Goal: Information Seeking & Learning: Learn about a topic

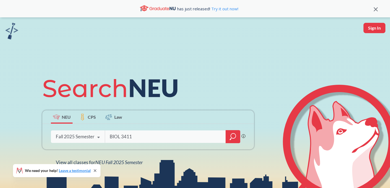
type input "BIOL 3411"
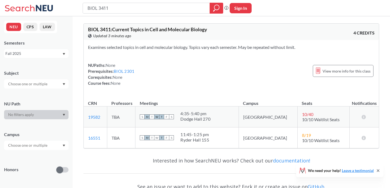
drag, startPoint x: 109, startPoint y: 7, endPoint x: 99, endPoint y: 7, distance: 9.8
click at [99, 7] on input "BIOL 3411" at bounding box center [146, 8] width 119 height 9
type input "BIOL 5591"
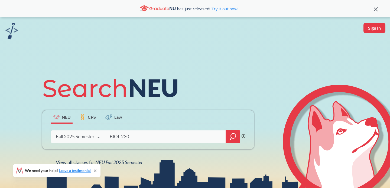
type input "BIOL 2309"
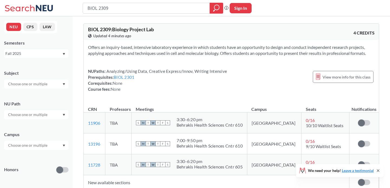
scroll to position [33, 0]
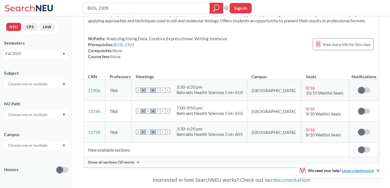
click at [231, 159] on div "Show all sections (10 more)" at bounding box center [231, 162] width 295 height 10
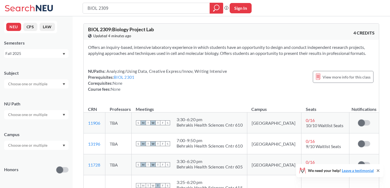
scroll to position [0, 0]
